Goal: Task Accomplishment & Management: Manage account settings

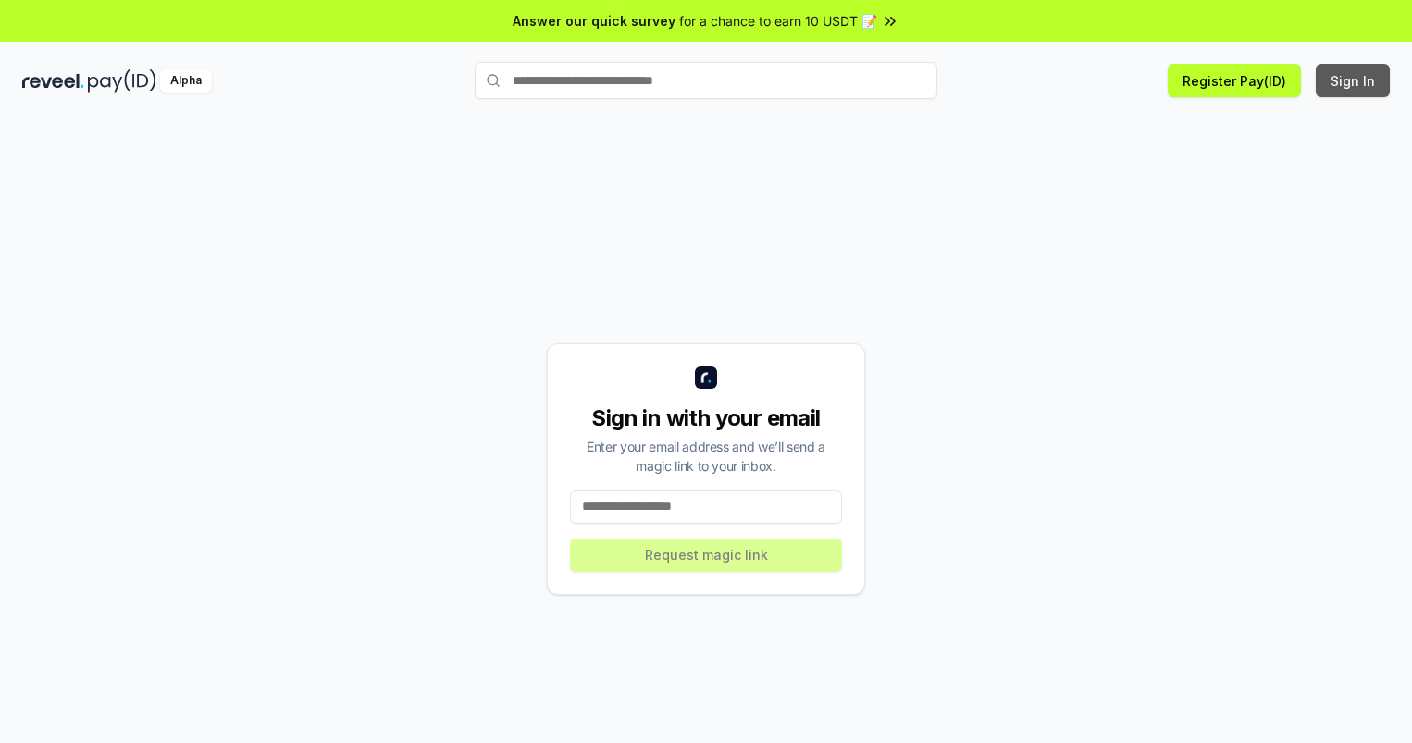
click at [1354, 80] on button "Sign In" at bounding box center [1353, 80] width 74 height 33
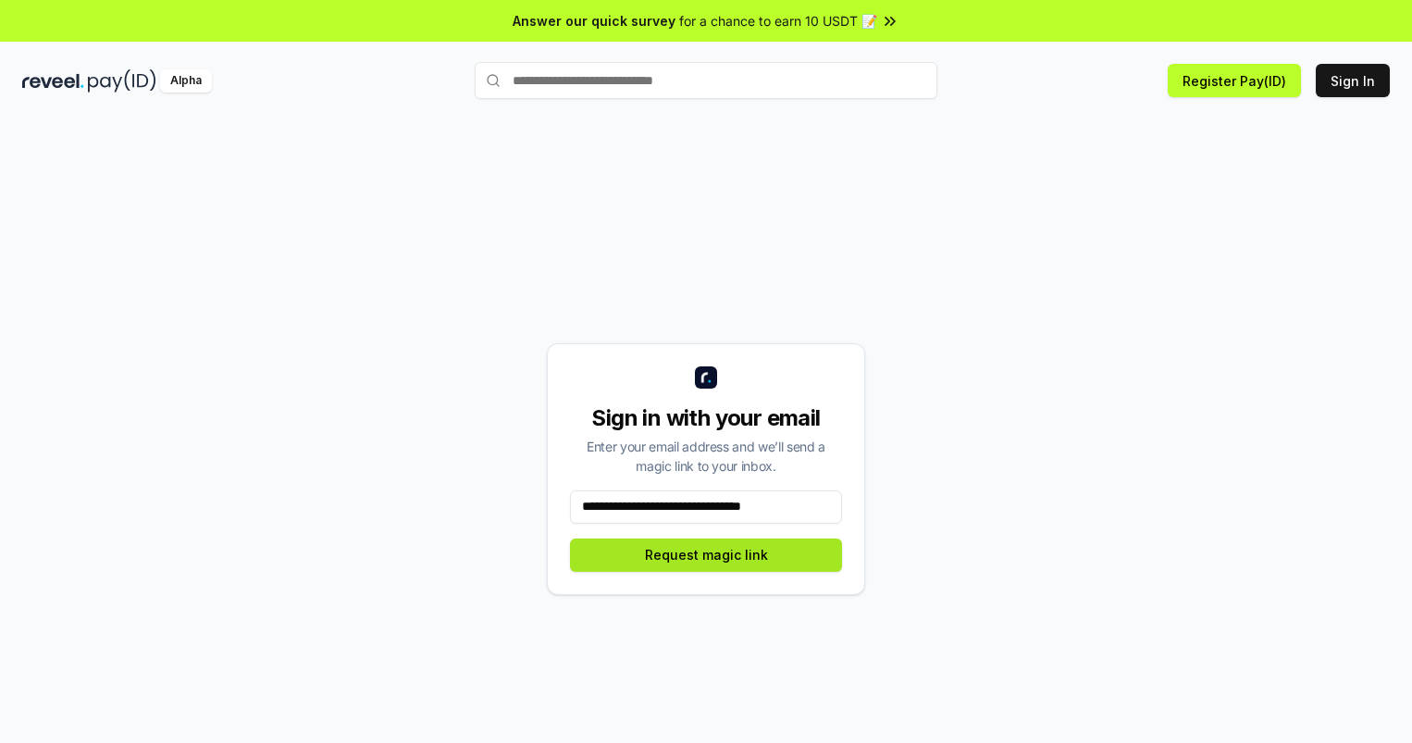
type input "**********"
click at [706, 554] on button "Request magic link" at bounding box center [706, 554] width 272 height 33
